Goal: Check status: Check status

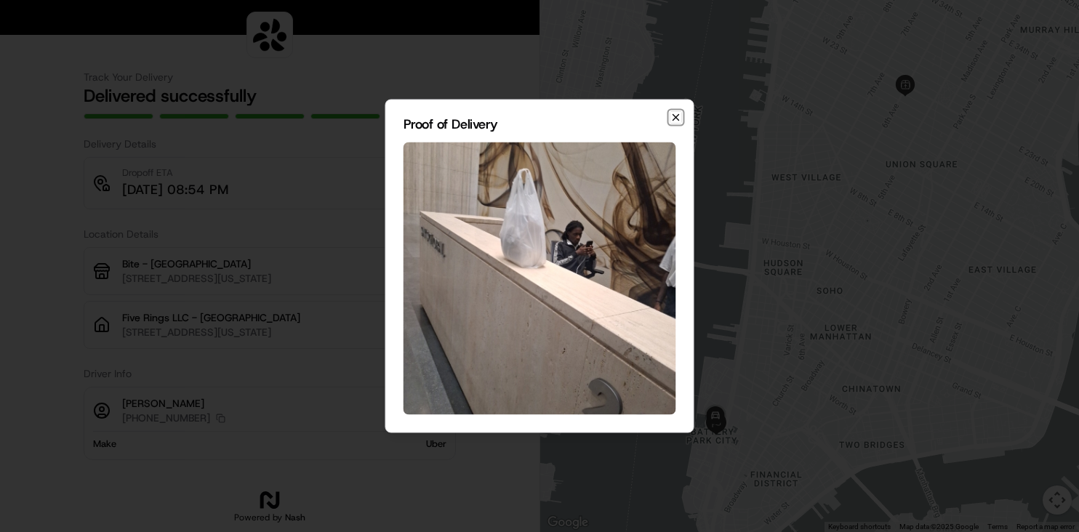
click at [677, 120] on icon "button" at bounding box center [676, 118] width 12 height 12
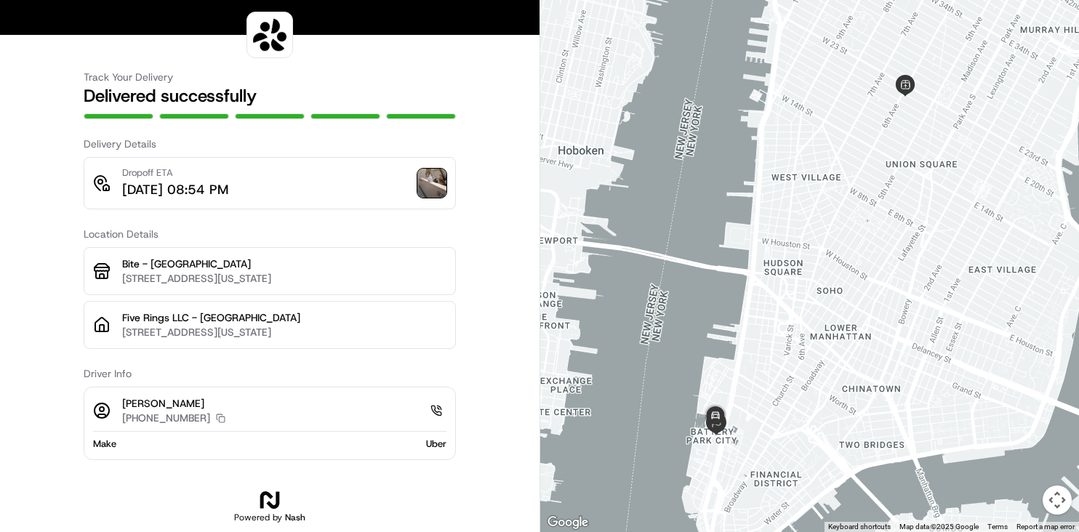
click at [503, 18] on div at bounding box center [269, 17] width 539 height 35
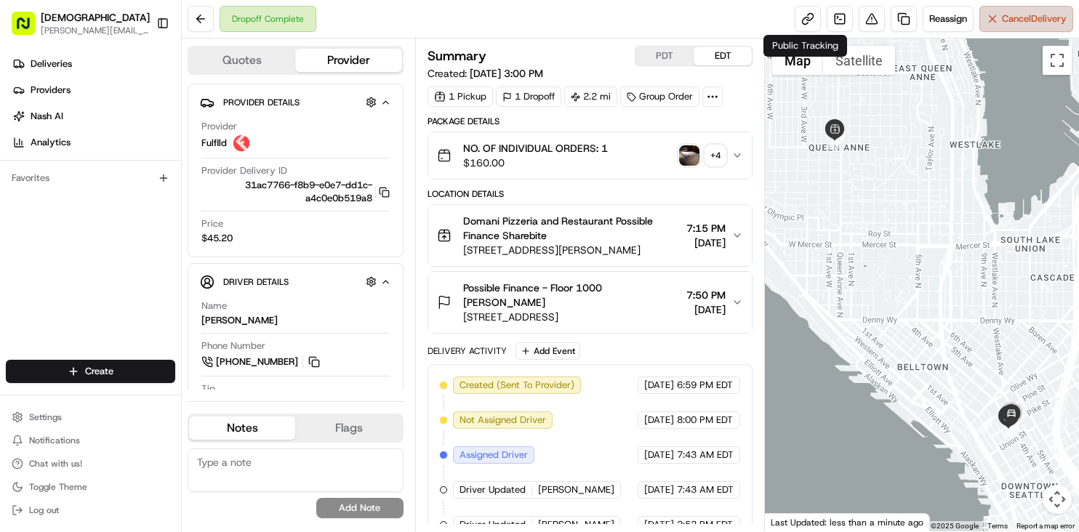
click at [989, 19] on button "Cancel Delivery" at bounding box center [1026, 19] width 94 height 26
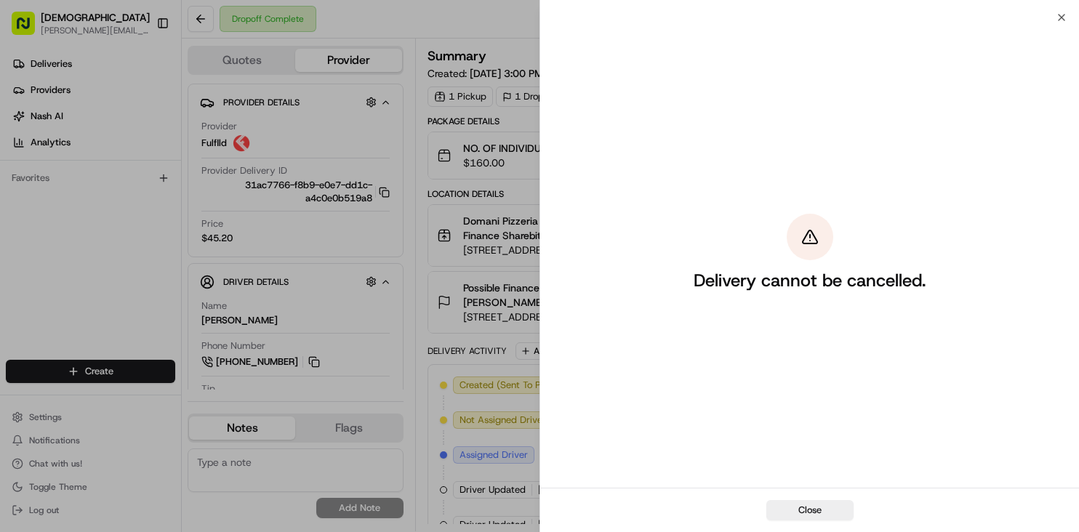
click at [1061, 17] on div "Delivery cannot be cancelled." at bounding box center [809, 252] width 539 height 470
click at [1059, 18] on div "Delivery cannot be cancelled." at bounding box center [809, 252] width 539 height 470
click at [1063, 19] on div "Delivery cannot be cancelled." at bounding box center [809, 252] width 539 height 470
click at [807, 507] on button "Close" at bounding box center [809, 510] width 87 height 20
